Goal: Task Accomplishment & Management: Use online tool/utility

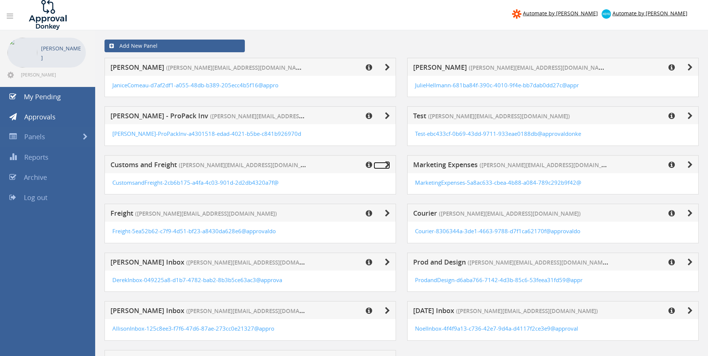
click at [388, 166] on icon at bounding box center [387, 164] width 5 height 7
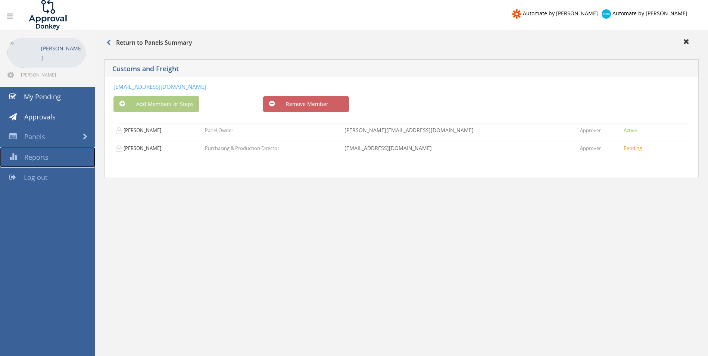
click at [50, 157] on link "Reports" at bounding box center [47, 157] width 95 height 21
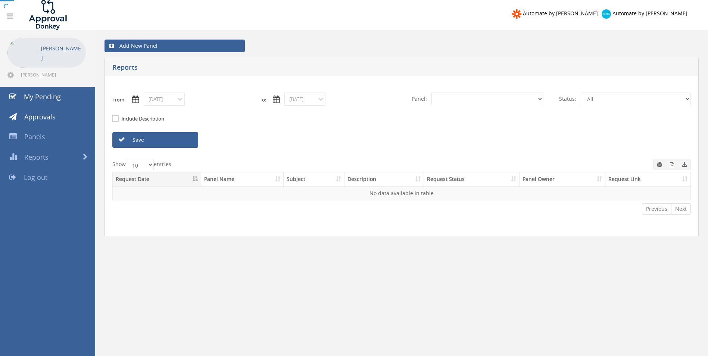
select select "number:0"
click at [46, 139] on link "Panels" at bounding box center [47, 137] width 95 height 20
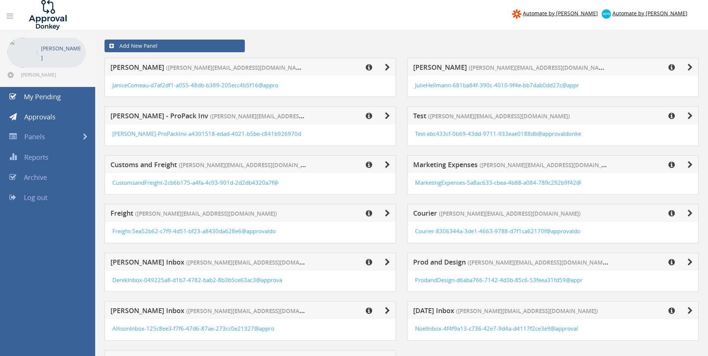
drag, startPoint x: 134, startPoint y: 43, endPoint x: 116, endPoint y: 171, distance: 129.2
click at [125, 149] on div "Add New Panel [PERSON_NAME] ([PERSON_NAME][EMAIL_ADDRESS][DOMAIN_NAME]) JaniceC…" at bounding box center [402, 221] width 602 height 383
click at [50, 113] on span "Approvals" at bounding box center [39, 116] width 31 height 9
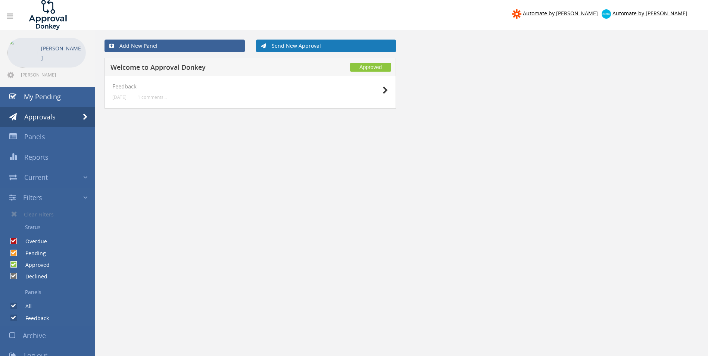
click at [290, 46] on link "Send New Approval" at bounding box center [326, 46] width 140 height 13
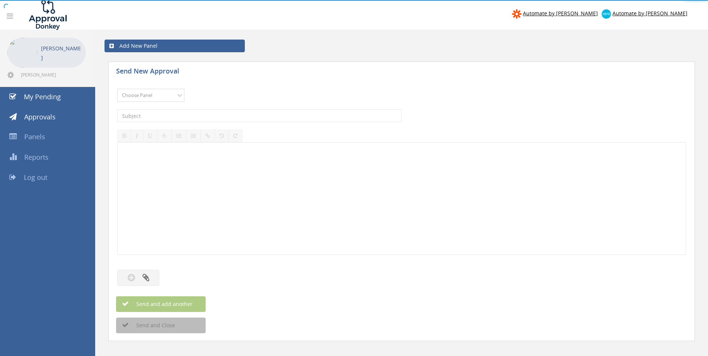
click at [166, 94] on select "Choose Panel Feedback" at bounding box center [150, 95] width 67 height 13
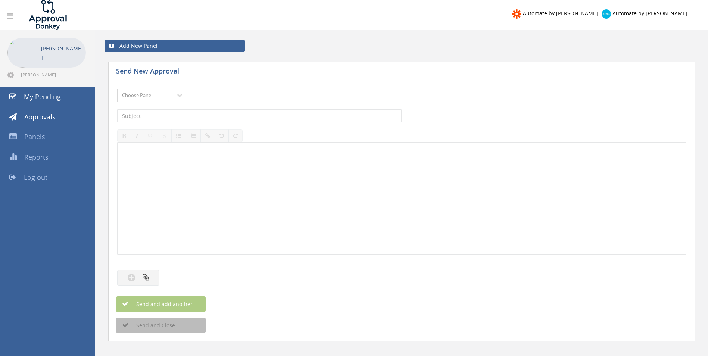
click at [172, 91] on select "Choose Panel Feedback" at bounding box center [150, 95] width 67 height 13
click at [165, 96] on select "Choose Panel Feedback" at bounding box center [150, 95] width 67 height 13
select select "8570"
click at [117, 89] on select "Choose Panel Feedback" at bounding box center [150, 95] width 67 height 13
click at [146, 93] on select "Choose Panel Feedback" at bounding box center [150, 95] width 67 height 13
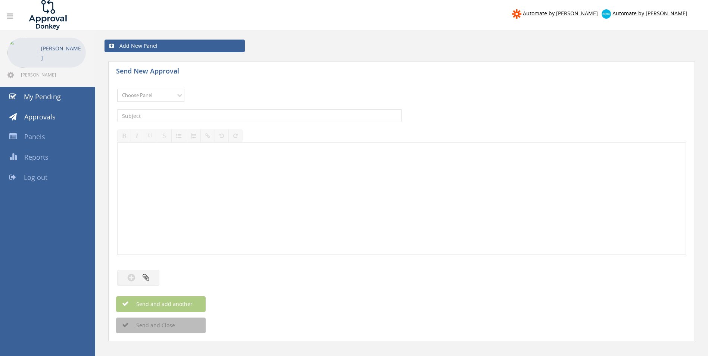
click at [117, 89] on select "Choose Panel Feedback" at bounding box center [150, 95] width 67 height 13
click at [150, 93] on select "Choose Panel Feedback" at bounding box center [150, 95] width 67 height 13
select select "8570"
click at [117, 89] on select "Choose Panel Feedback" at bounding box center [150, 95] width 67 height 13
click at [59, 119] on link "Approvals" at bounding box center [47, 117] width 95 height 20
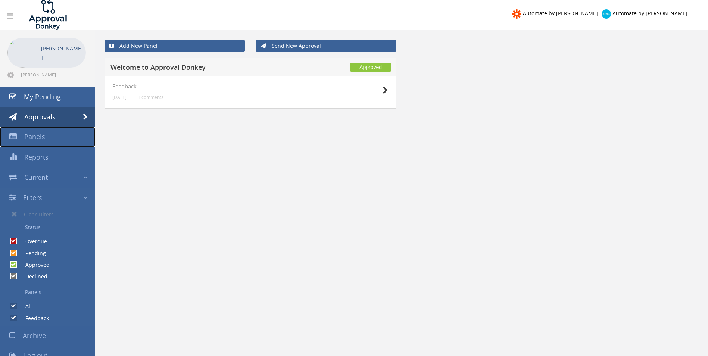
click at [50, 134] on link "Panels" at bounding box center [47, 137] width 95 height 20
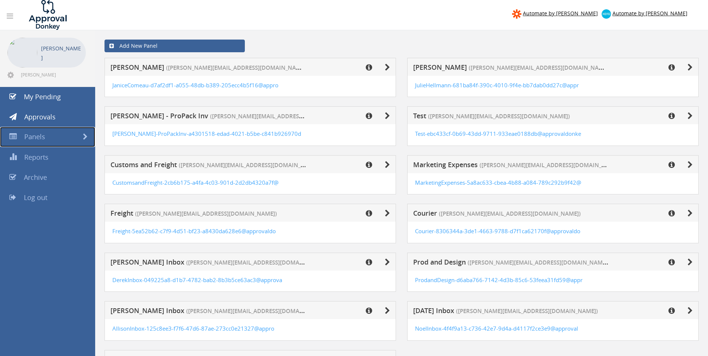
click at [45, 141] on link "Panels" at bounding box center [47, 137] width 95 height 20
click at [46, 138] on link "Panels" at bounding box center [47, 137] width 95 height 20
click at [12, 177] on icon at bounding box center [12, 177] width 7 height 7
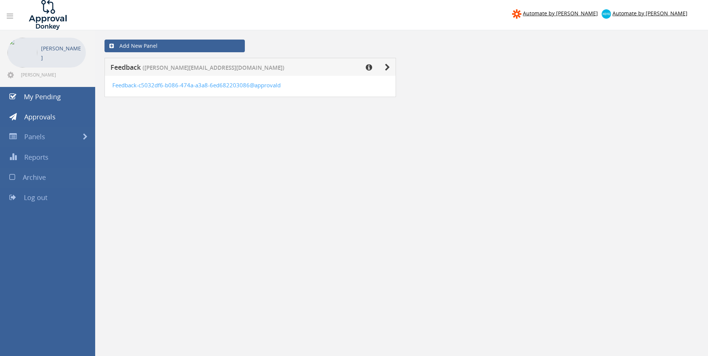
click at [34, 177] on span "Archive" at bounding box center [34, 177] width 23 height 9
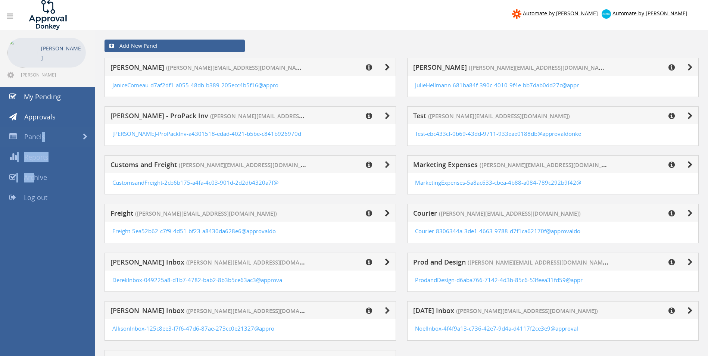
drag, startPoint x: 34, startPoint y: 177, endPoint x: 43, endPoint y: 135, distance: 41.9
click at [43, 135] on ul "[PERSON_NAME] [PERSON_NAME][EMAIL_ADDRESS][DOMAIN_NAME] My Pending Approvals Pa…" at bounding box center [47, 118] width 95 height 177
drag, startPoint x: 43, startPoint y: 135, endPoint x: 80, endPoint y: 135, distance: 37.7
click at [80, 135] on link "Panels" at bounding box center [47, 137] width 95 height 20
click at [82, 135] on link "Panels" at bounding box center [47, 137] width 95 height 20
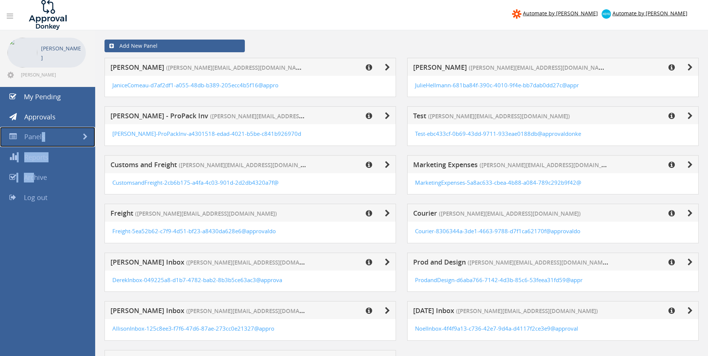
click at [84, 138] on span at bounding box center [85, 137] width 5 height 7
